Goal: Information Seeking & Learning: Learn about a topic

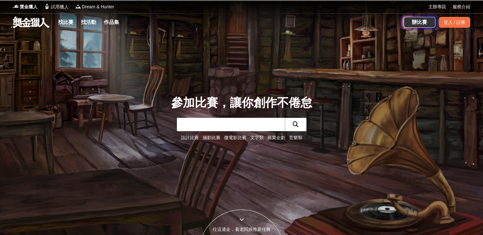
click at [182, 122] on input "text" at bounding box center [231, 124] width 108 height 13
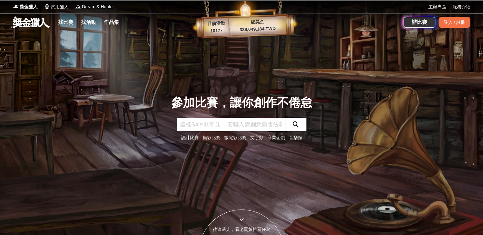
click at [185, 124] on input "text" at bounding box center [231, 124] width 108 height 13
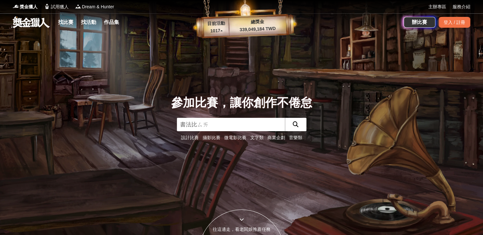
type input "書法比賽"
click button "submit" at bounding box center [296, 124] width 22 height 13
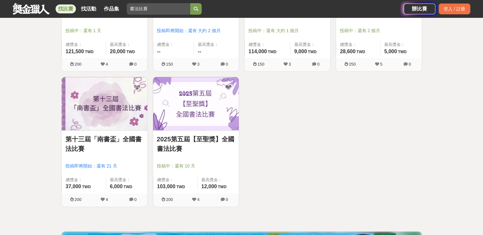
scroll to position [350, 0]
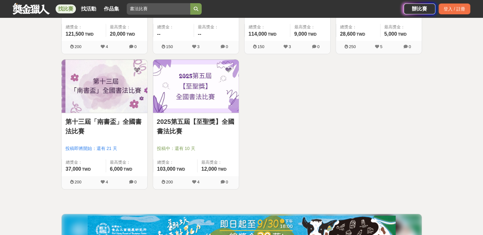
click at [177, 109] on img at bounding box center [196, 85] width 86 height 53
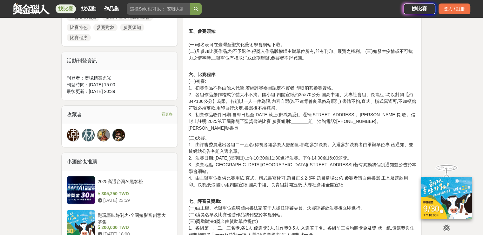
scroll to position [381, 0]
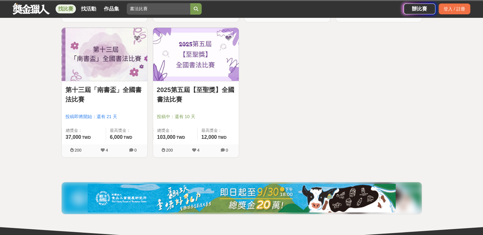
scroll to position [350, 0]
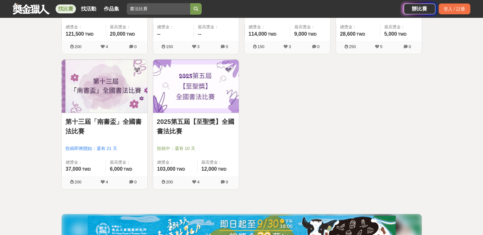
click at [114, 103] on img at bounding box center [105, 85] width 86 height 53
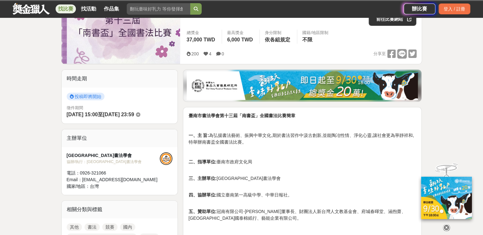
scroll to position [191, 0]
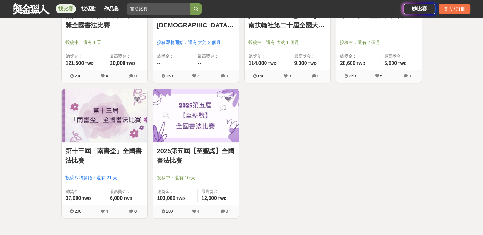
scroll to position [286, 0]
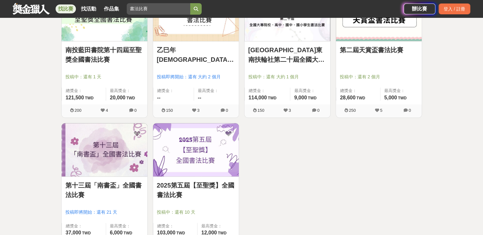
click at [372, 73] on div "第二屆天賞盃書法比賽 投稿中：還有 2 個月 總獎金： 28,600 28,600 TWD 最高獎金： 5,000 TWD" at bounding box center [379, 72] width 86 height 63
click at [369, 51] on link "第二屆天賞盃書法比賽" at bounding box center [379, 50] width 78 height 10
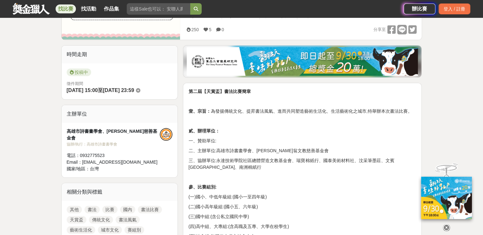
scroll to position [127, 0]
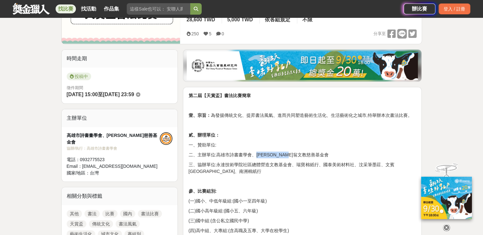
drag, startPoint x: 256, startPoint y: 154, endPoint x: 316, endPoint y: 154, distance: 60.7
click at [316, 154] on p "二、主辦單位:高雄市詩書畫學會、王振生翁文教慈善基金會" at bounding box center [302, 154] width 228 height 7
copy p "王振生翁文教慈善基金會"
click at [217, 152] on p "二、主辦單位:高雄市詩書畫學會、王振生翁文教慈善基金會" at bounding box center [302, 154] width 228 height 7
drag, startPoint x: 216, startPoint y: 154, endPoint x: 251, endPoint y: 154, distance: 35.3
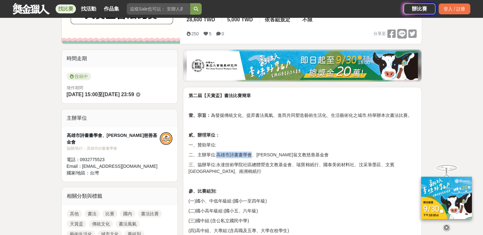
click at [251, 154] on p "二、主辦單位:高雄市詩書畫學會、王振生翁文教慈善基金會" at bounding box center [302, 154] width 228 height 7
copy p "高雄市詩書畫學會"
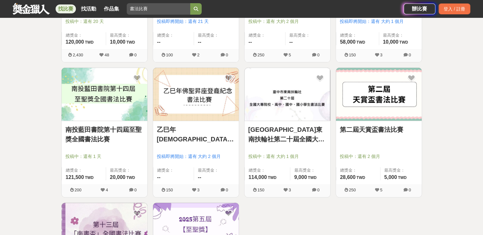
scroll to position [191, 0]
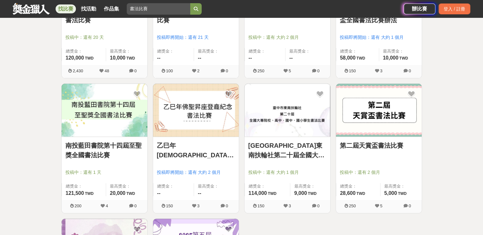
click at [274, 150] on link "[GEOGRAPHIC_DATA]東南扶輪社第二十屆全國大專院校、高中、國中、國小學生書法比賽" at bounding box center [288, 149] width 78 height 19
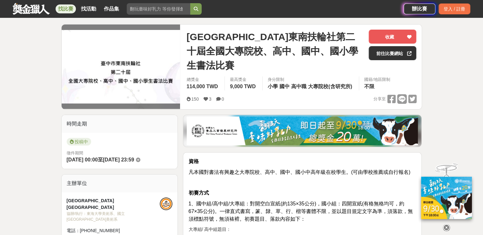
scroll to position [64, 0]
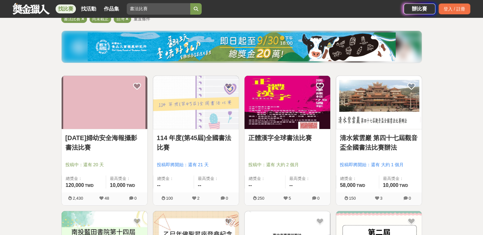
scroll to position [191, 0]
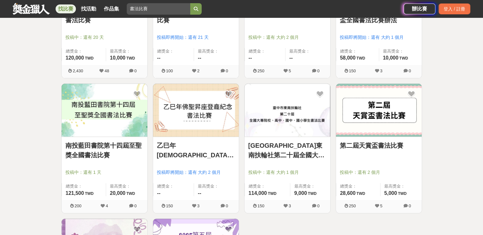
click at [197, 140] on div "乙巳年佛聖昇座登龕紀念書法比賽 投稿即將開始：還有 大約 2 個月 總獎金： -- 最高獎金： --" at bounding box center [196, 168] width 86 height 63
click at [200, 120] on img at bounding box center [196, 110] width 86 height 53
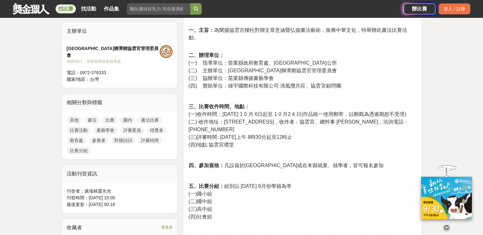
scroll to position [254, 0]
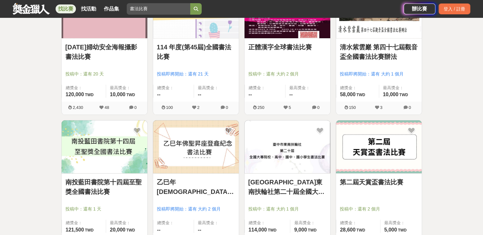
scroll to position [95, 0]
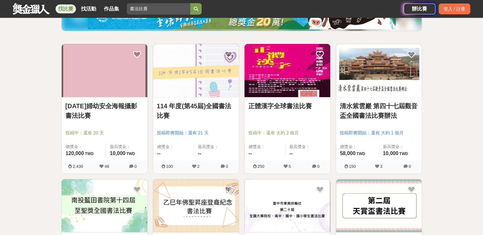
click at [219, 119] on link "114 年度(第45屆)全國書法比賽" at bounding box center [196, 110] width 78 height 19
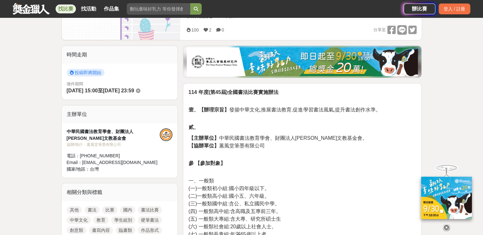
scroll to position [127, 0]
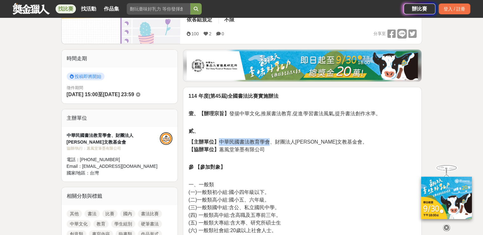
drag, startPoint x: 220, startPoint y: 140, endPoint x: 270, endPoint y: 142, distance: 50.3
click at [270, 142] on span "【主辦單位】 中華民國書法教育學會、財團法人郭錫瑠先生文教基金會。" at bounding box center [277, 141] width 179 height 5
copy span "中華民國書法教育學會"
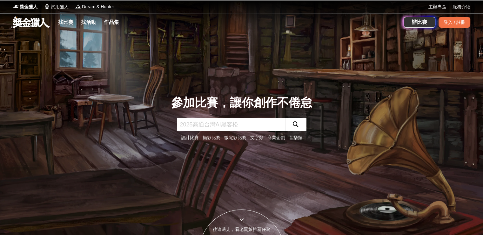
click at [187, 125] on input "text" at bounding box center [231, 124] width 108 height 13
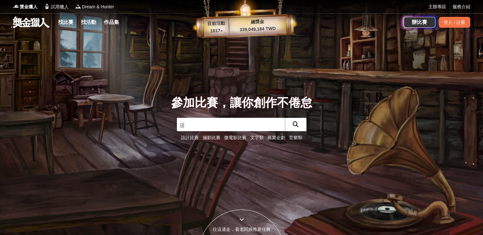
type input "g"
type input "書法"
click button "submit" at bounding box center [296, 124] width 22 height 13
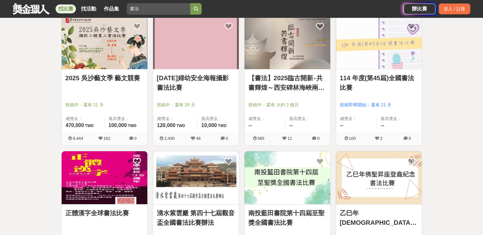
scroll to position [191, 0]
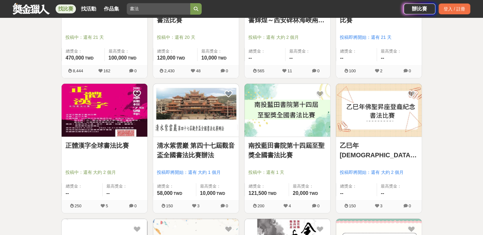
click at [95, 122] on img at bounding box center [105, 110] width 86 height 53
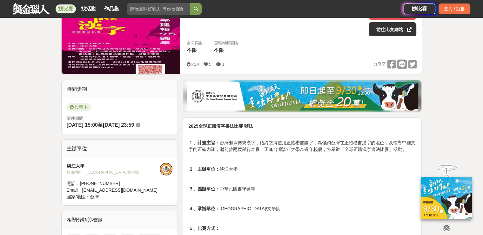
scroll to position [95, 0]
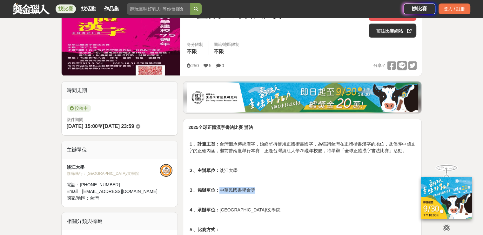
drag, startPoint x: 219, startPoint y: 190, endPoint x: 257, endPoint y: 188, distance: 38.5
click at [257, 188] on p "３、協辦單位： 中華民國書學會等" at bounding box center [302, 190] width 228 height 7
copy p "中華民國書學會等"
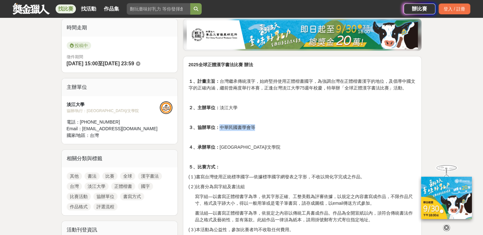
scroll to position [159, 0]
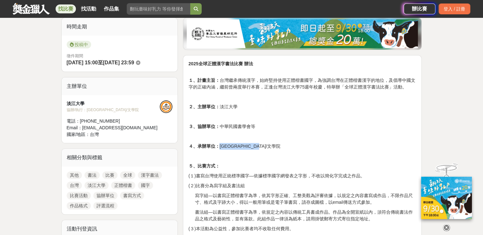
drag, startPoint x: 220, startPoint y: 144, endPoint x: 281, endPoint y: 144, distance: 61.3
click at [281, 144] on p "４、承辦單位： 淡江大學文錙藝術中心/文學院" at bounding box center [302, 146] width 228 height 7
copy p "[GEOGRAPHIC_DATA]/文學院"
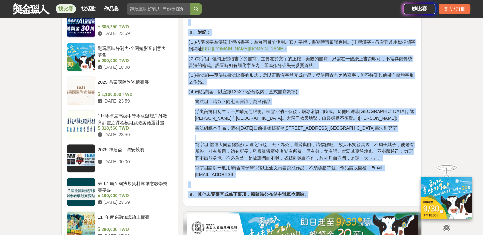
scroll to position [509, 0]
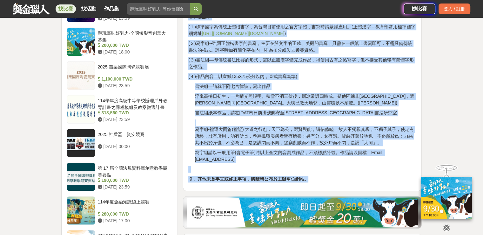
drag, startPoint x: 188, startPoint y: 123, endPoint x: 361, endPoint y: 182, distance: 182.7
